Goal: Task Accomplishment & Management: Manage account settings

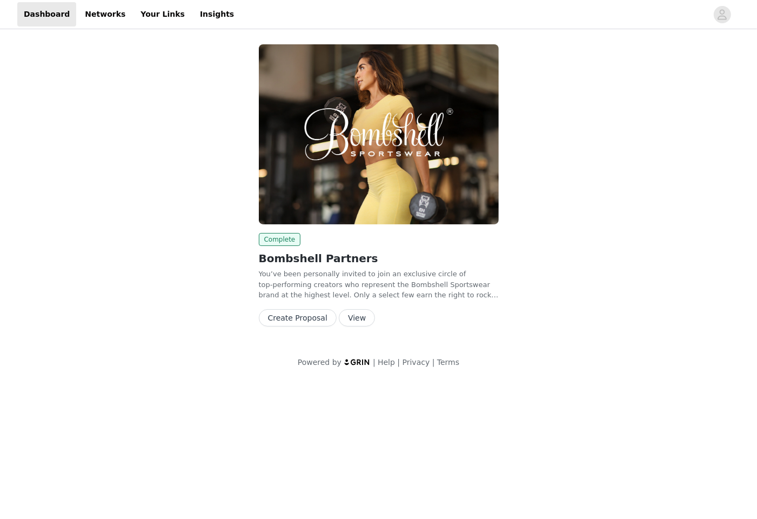
click at [351, 316] on button "View" at bounding box center [357, 317] width 36 height 17
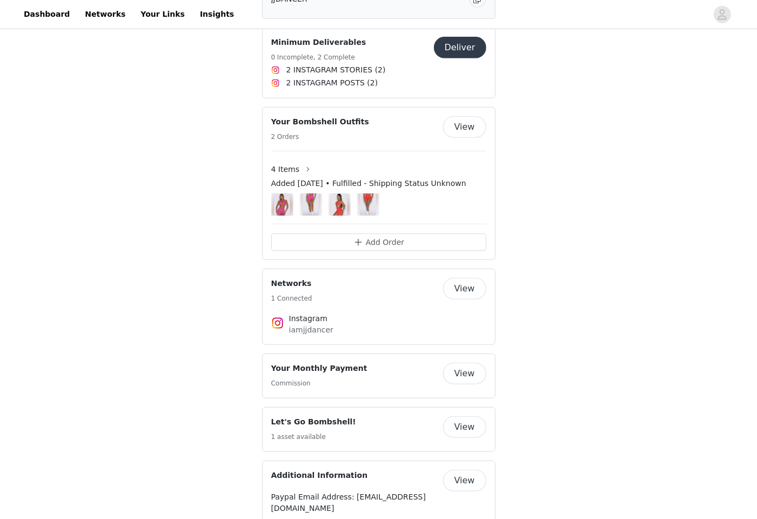
scroll to position [615, 0]
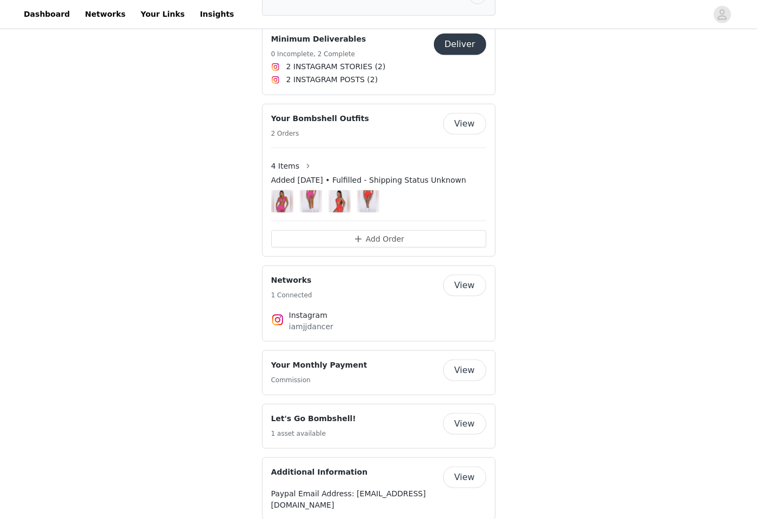
click at [470, 123] on button "View" at bounding box center [464, 124] width 43 height 22
